Goal: Check status

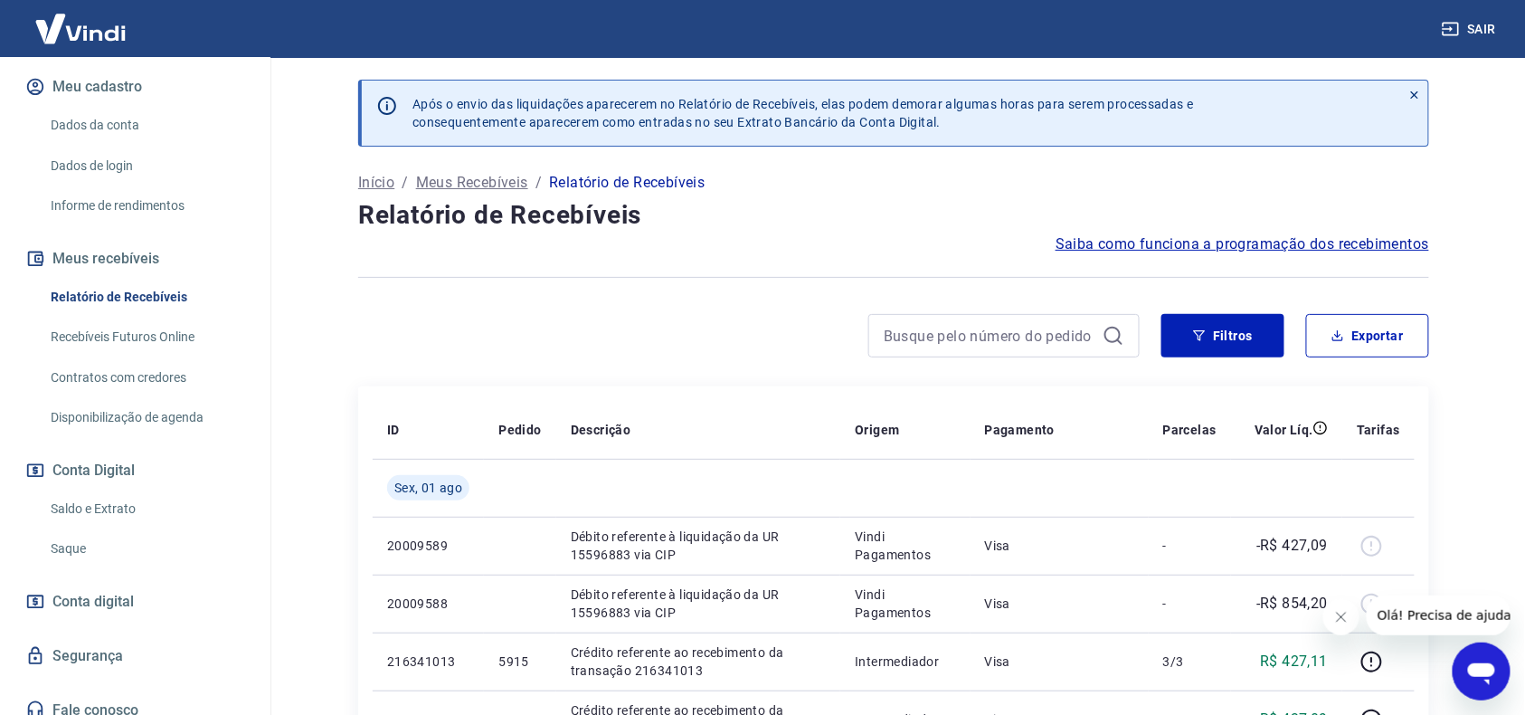
scroll to position [248, 0]
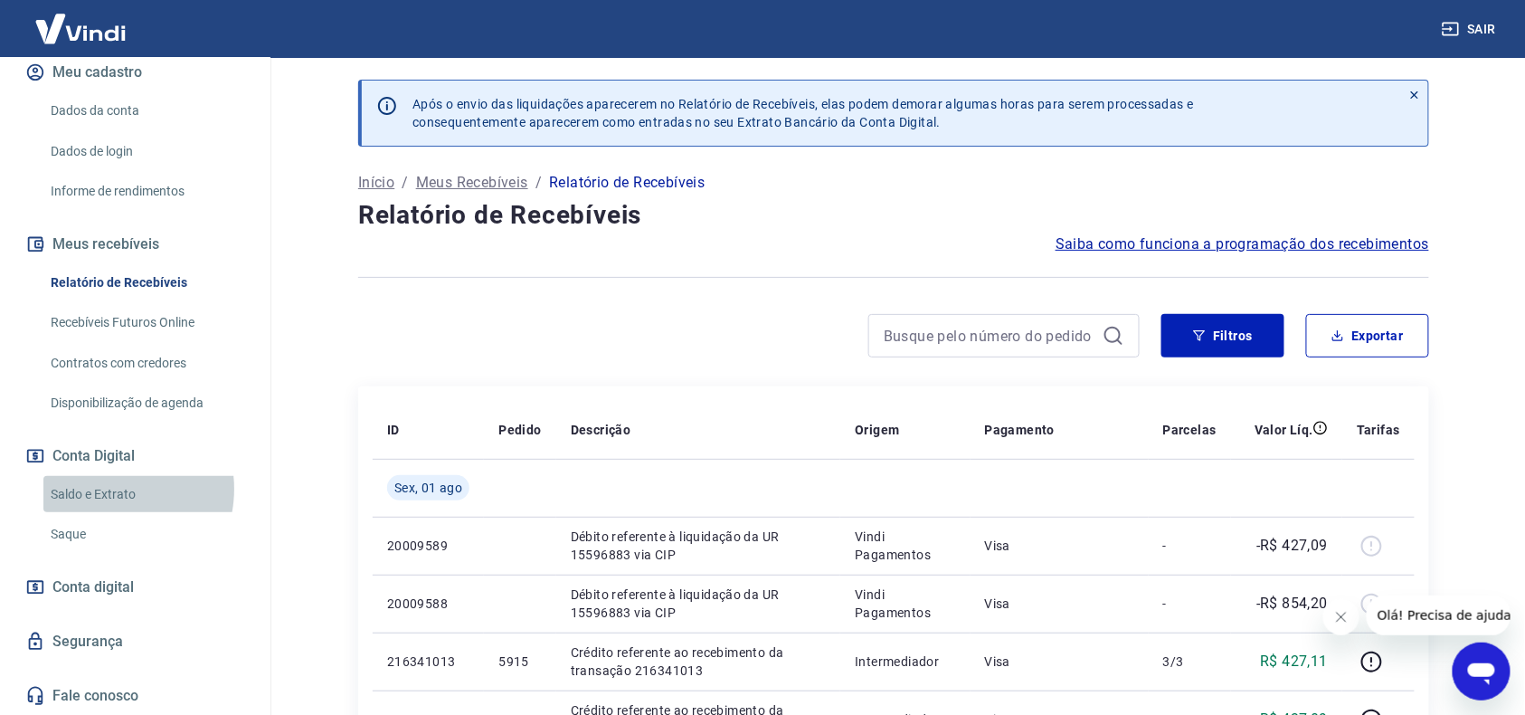
click at [102, 488] on link "Saldo e Extrato" at bounding box center [145, 494] width 205 height 37
